Goal: Information Seeking & Learning: Learn about a topic

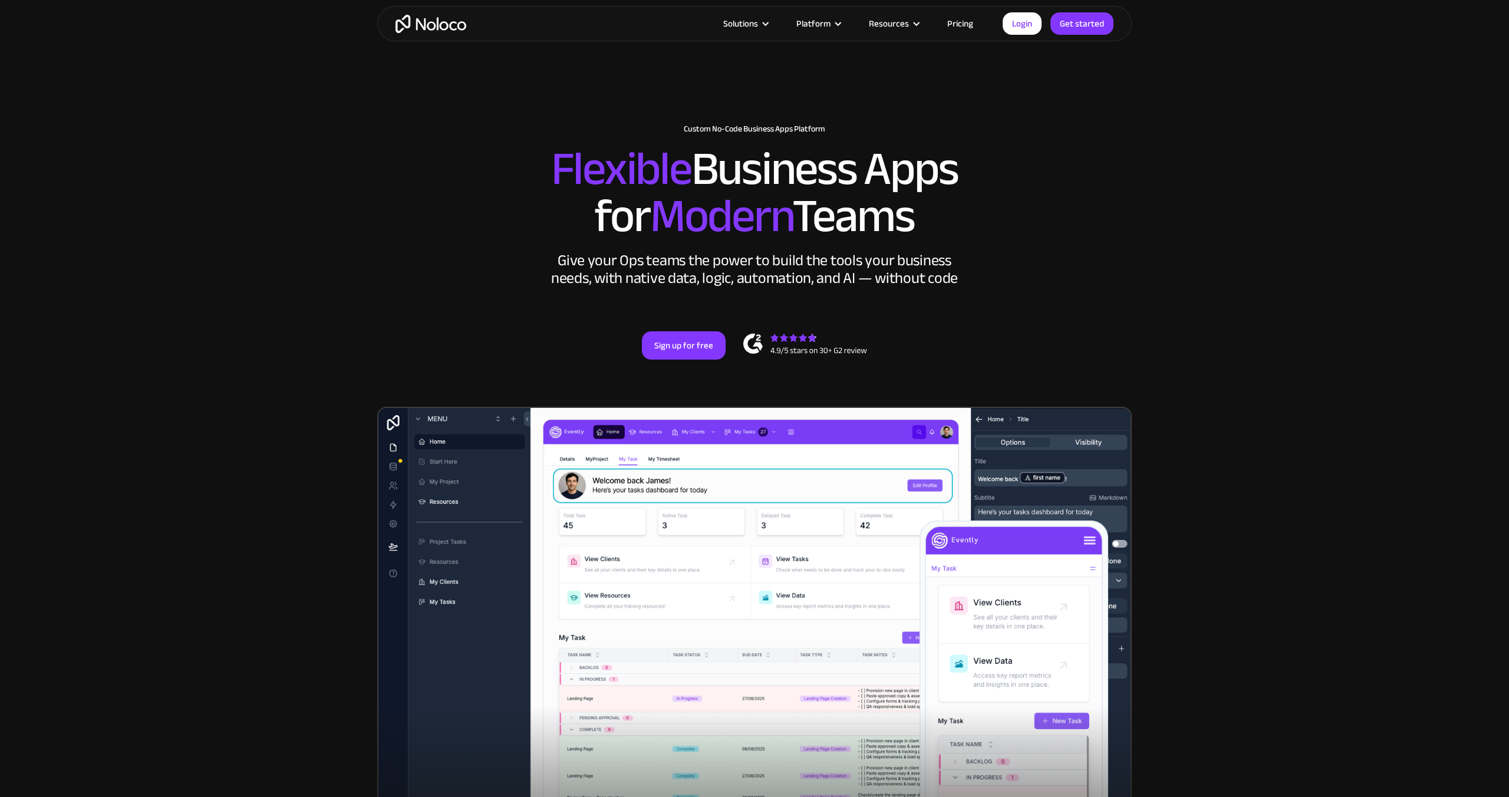
click at [966, 24] on link "Pricing" at bounding box center [959, 23] width 55 height 15
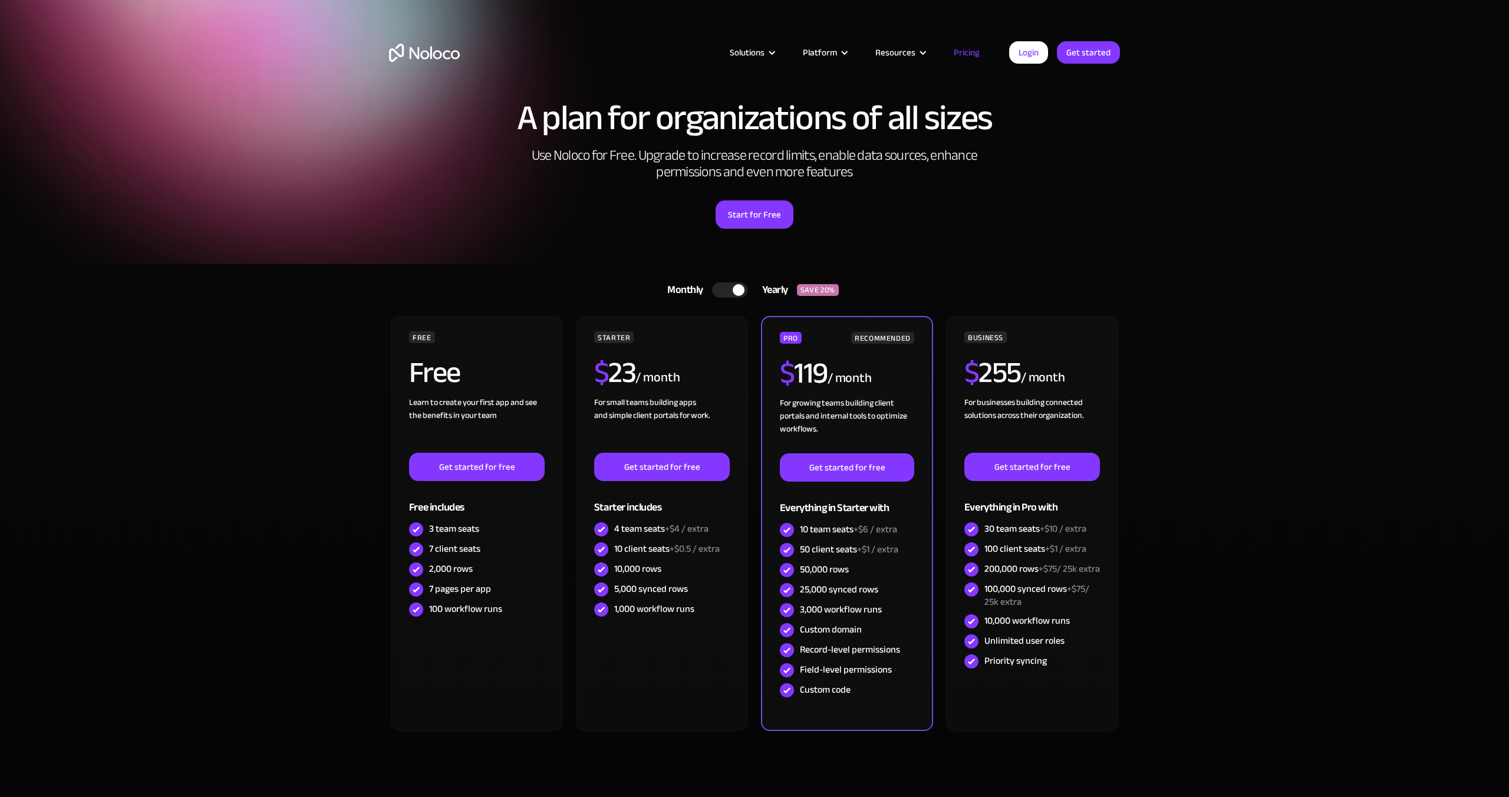
click at [716, 293] on div at bounding box center [729, 289] width 35 height 15
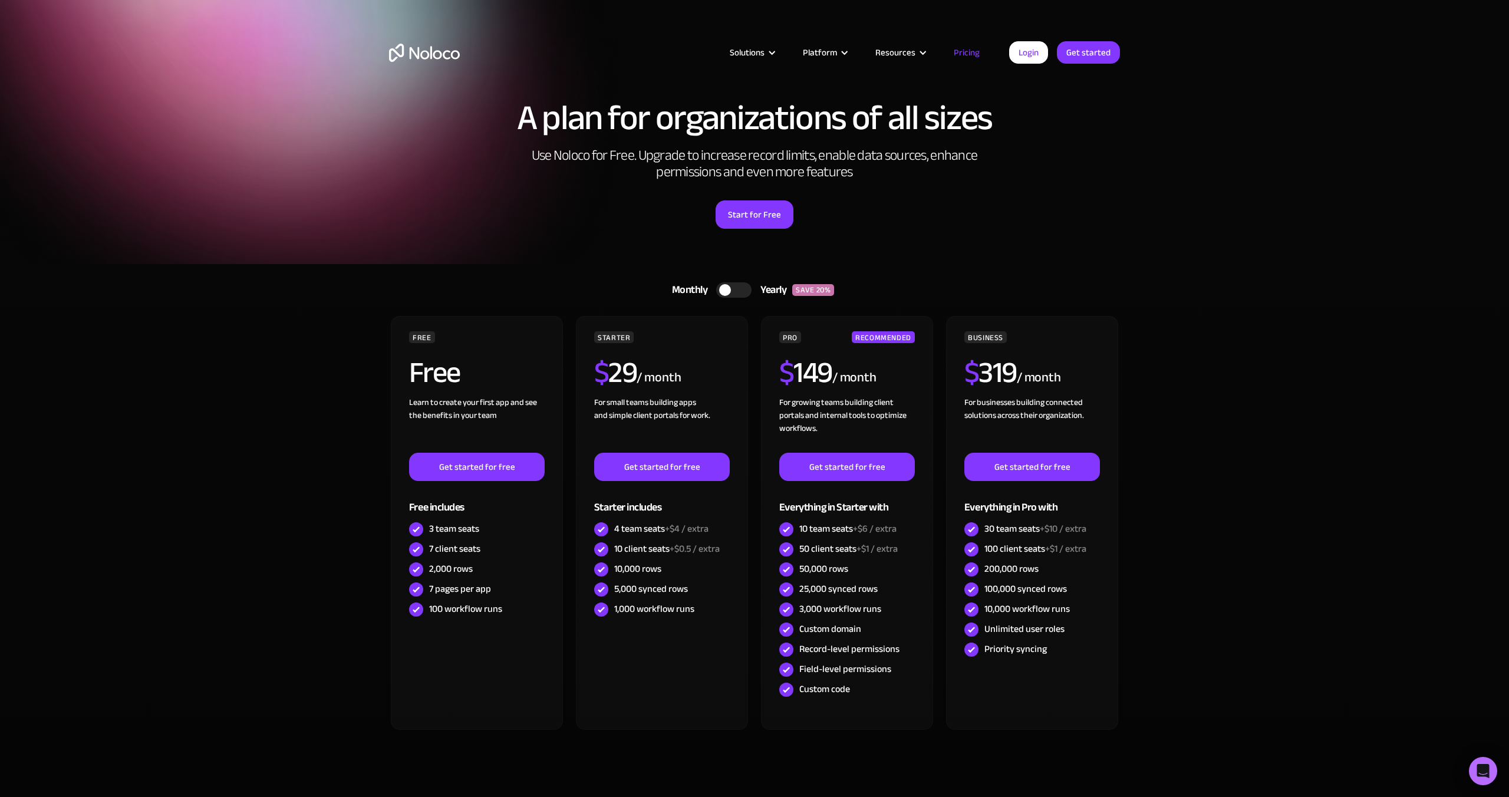
click at [418, 46] on img "home" at bounding box center [424, 53] width 71 height 18
